Goal: Information Seeking & Learning: Learn about a topic

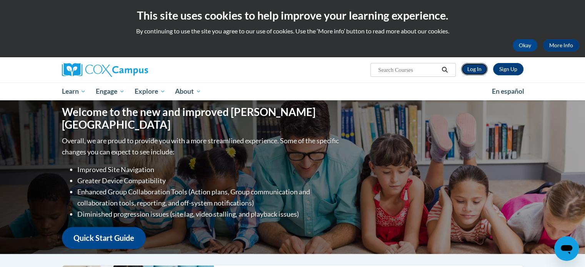
click at [468, 64] on link "Log In" at bounding box center [474, 69] width 27 height 12
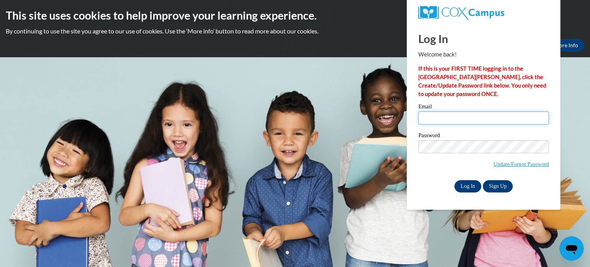
type input "geepenn96@gmail.com"
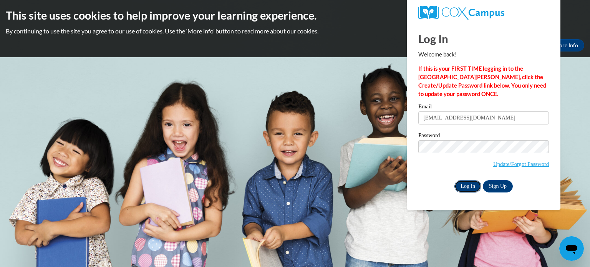
click at [468, 188] on input "Log In" at bounding box center [468, 186] width 27 height 12
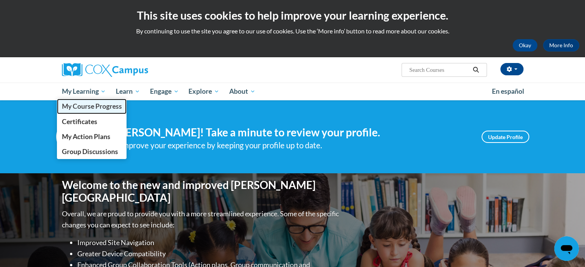
click at [97, 107] on span "My Course Progress" at bounding box center [91, 106] width 60 height 8
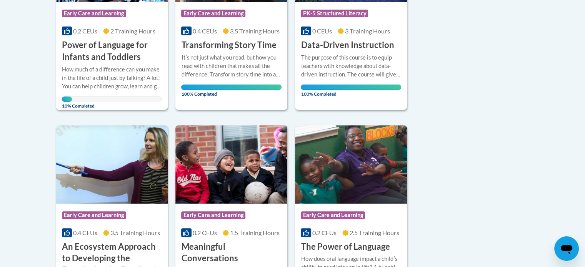
scroll to position [272, 0]
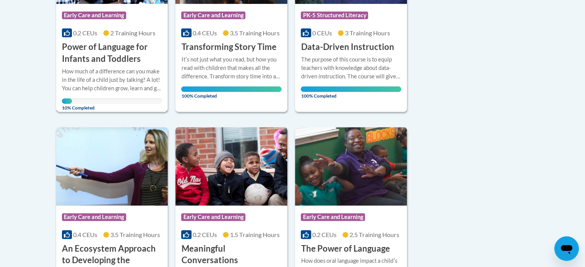
click at [111, 60] on h3 "Power of Language for Infants and Toddlers" at bounding box center [112, 53] width 100 height 24
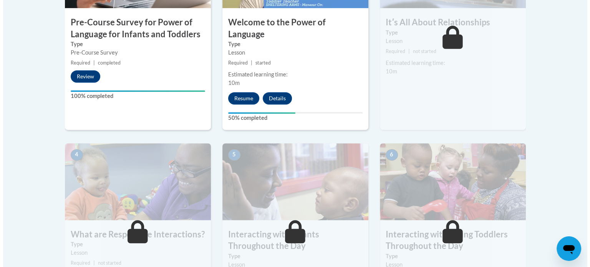
scroll to position [353, 0]
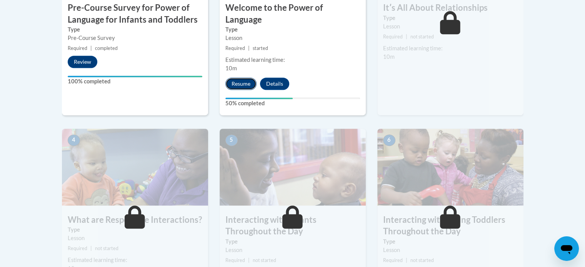
click at [240, 78] on button "Resume" at bounding box center [240, 84] width 31 height 12
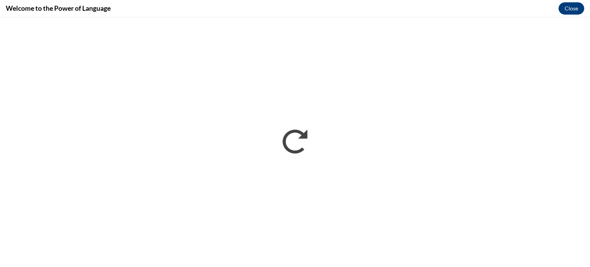
scroll to position [0, 0]
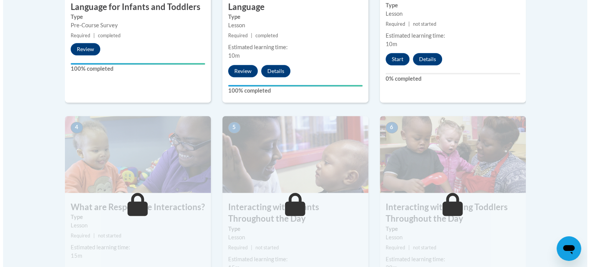
scroll to position [349, 0]
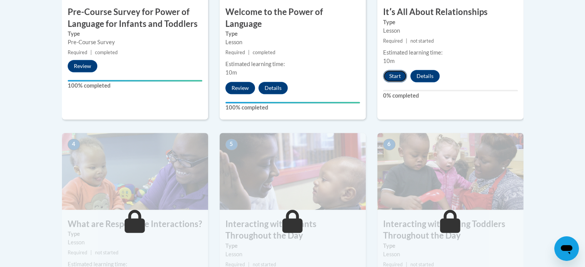
click at [390, 76] on button "Start" at bounding box center [395, 76] width 24 height 12
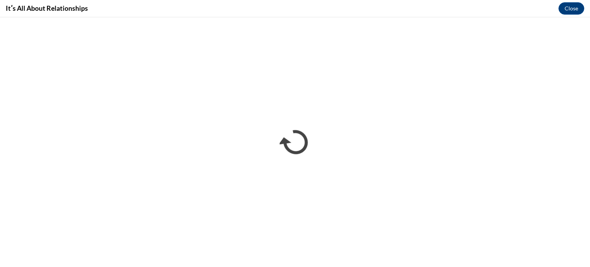
scroll to position [0, 0]
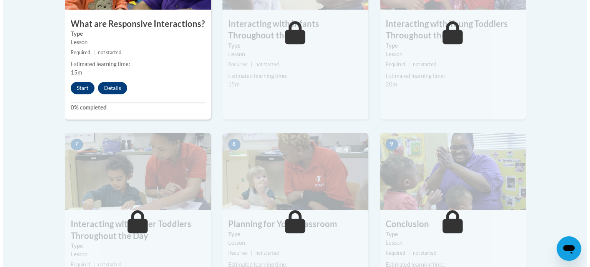
scroll to position [526, 0]
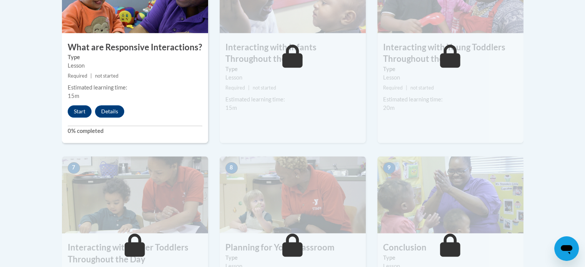
click at [65, 105] on div "Start Details Feedback" at bounding box center [98, 111] width 72 height 12
click at [73, 105] on button "Start" at bounding box center [80, 111] width 24 height 12
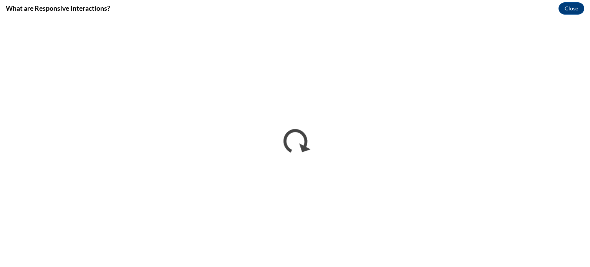
scroll to position [0, 0]
